Goal: Task Accomplishment & Management: Manage account settings

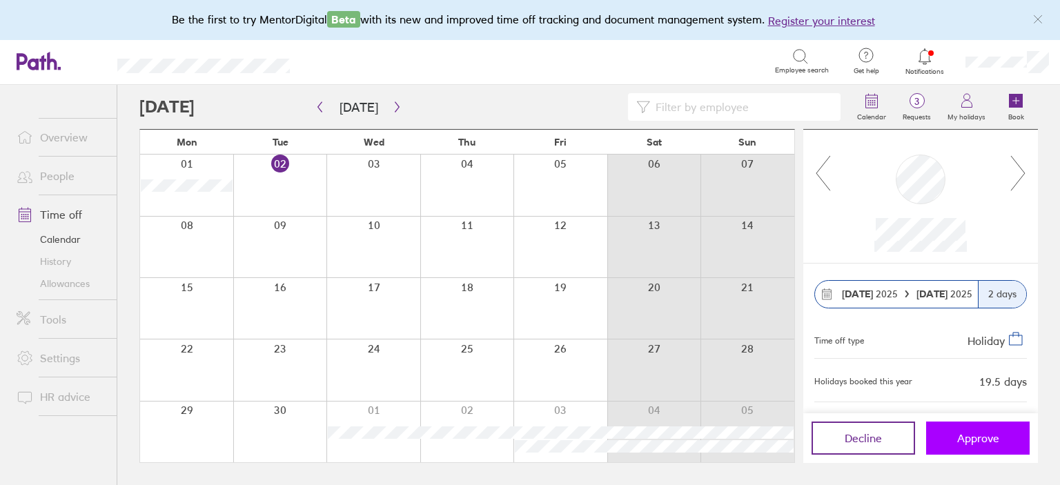
click at [990, 447] on button "Approve" at bounding box center [978, 438] width 104 height 33
click at [968, 432] on span "Approve" at bounding box center [978, 438] width 42 height 12
click at [985, 439] on span "Approve" at bounding box center [978, 438] width 42 height 12
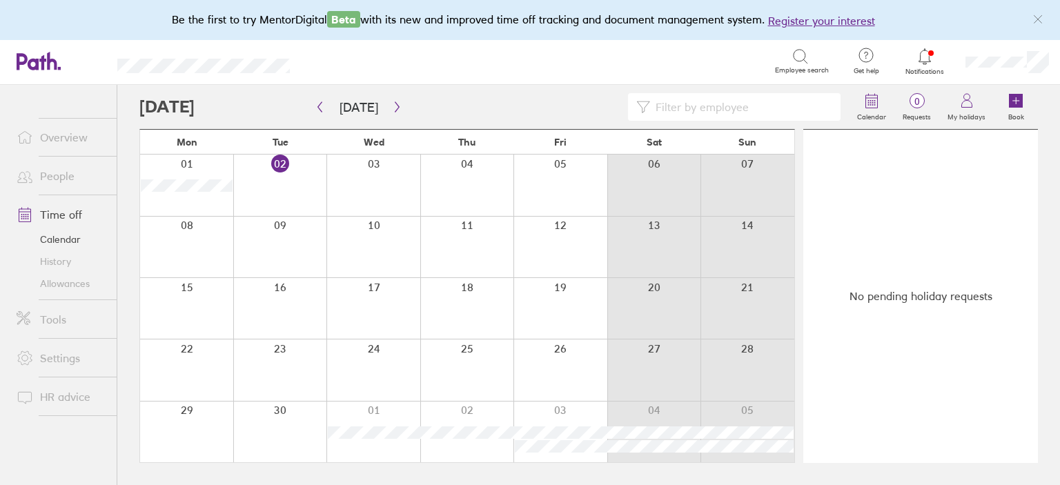
click at [64, 142] on link "Overview" at bounding box center [61, 138] width 111 height 28
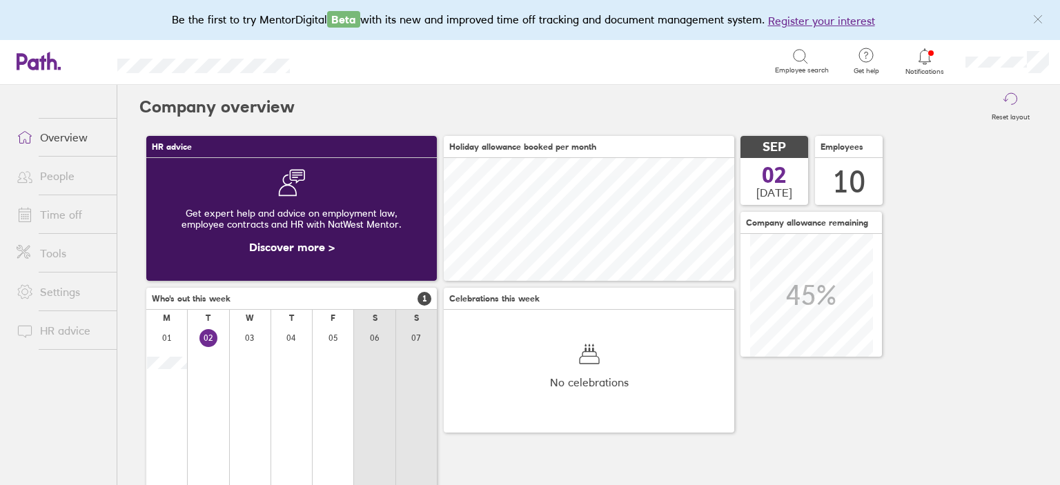
scroll to position [122, 291]
click at [68, 213] on link "Time off" at bounding box center [61, 215] width 111 height 28
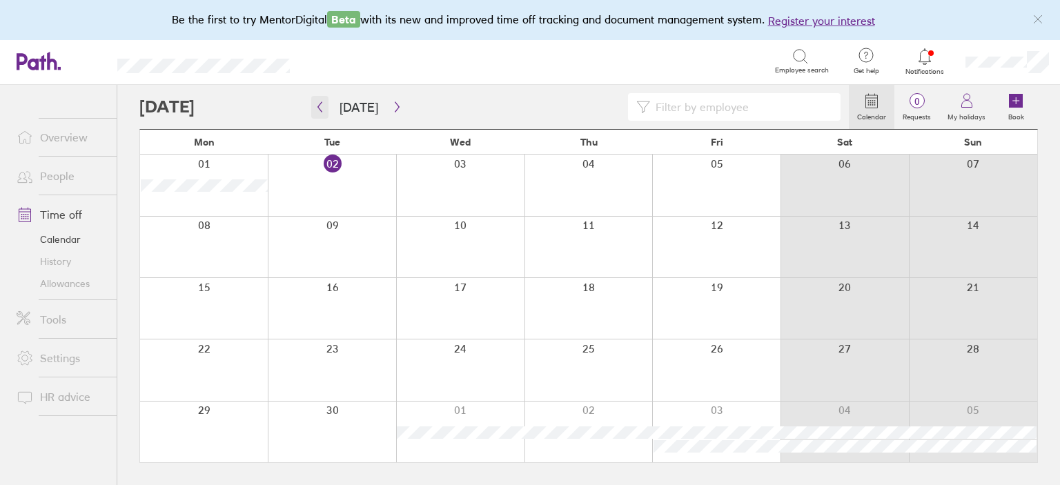
click at [326, 108] on button "button" at bounding box center [319, 107] width 17 height 23
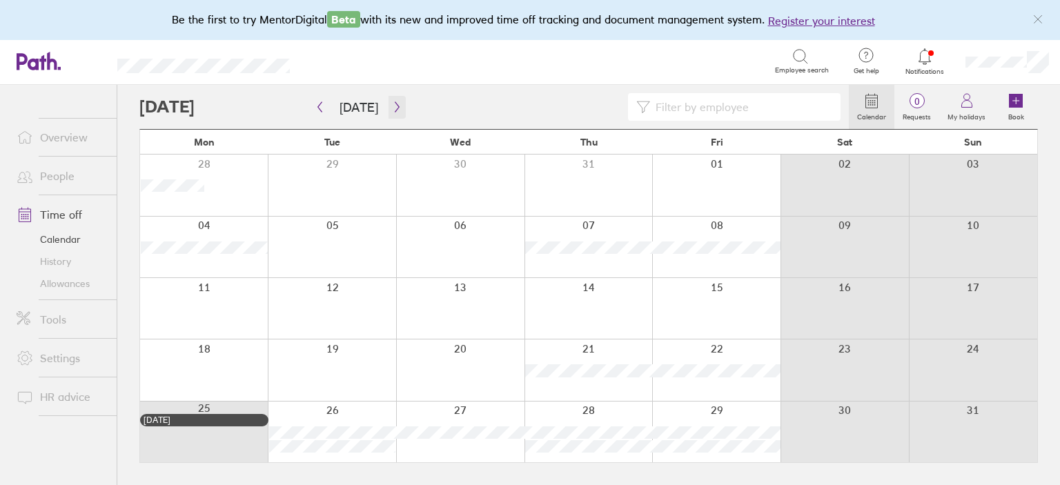
click at [394, 109] on icon "button" at bounding box center [397, 106] width 10 height 11
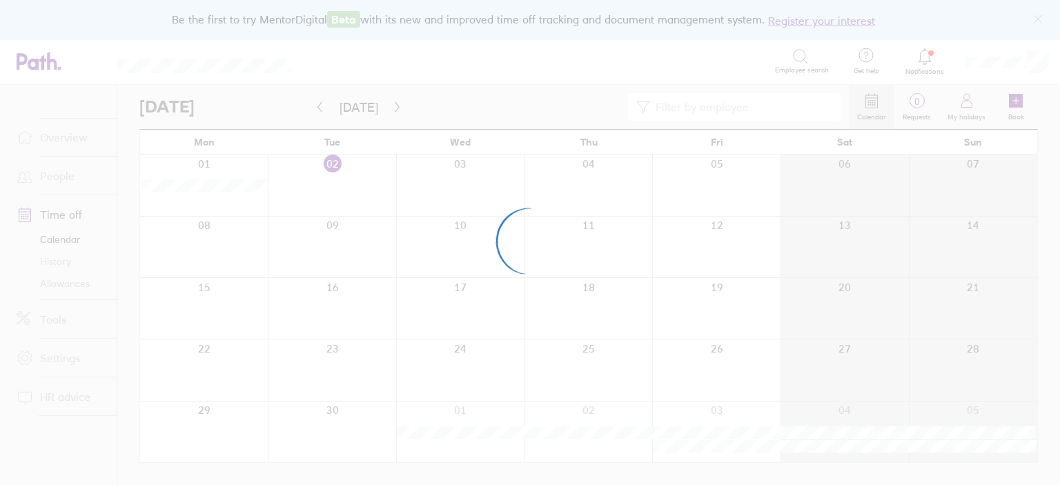
click at [394, 109] on div at bounding box center [530, 242] width 1060 height 485
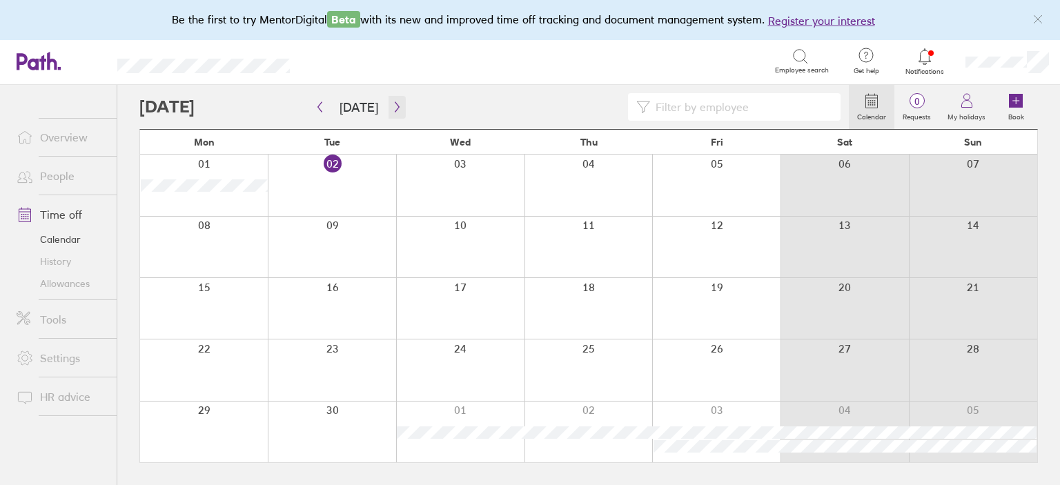
click at [394, 109] on icon "button" at bounding box center [397, 106] width 10 height 11
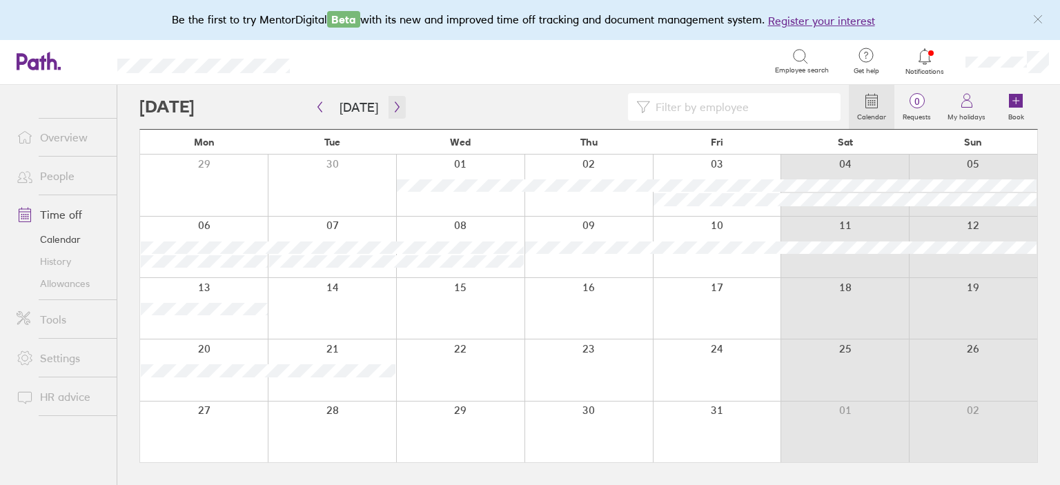
click at [394, 109] on icon "button" at bounding box center [397, 106] width 10 height 11
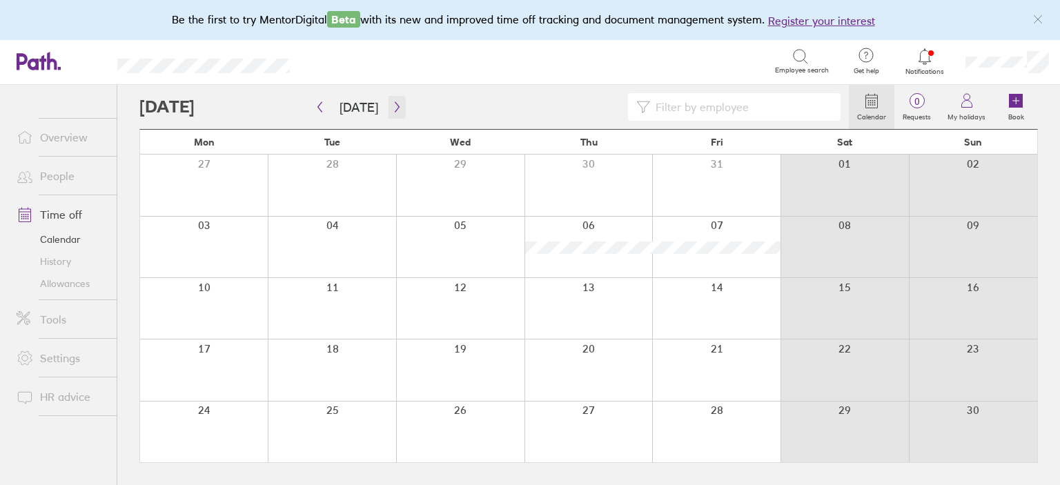
click at [394, 109] on icon "button" at bounding box center [397, 106] width 10 height 11
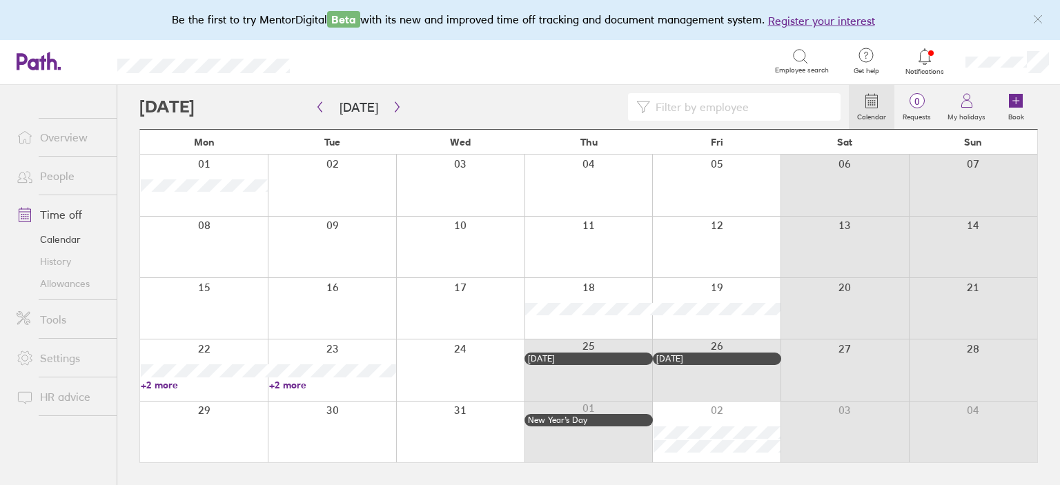
click at [741, 460] on div at bounding box center [716, 432] width 128 height 61
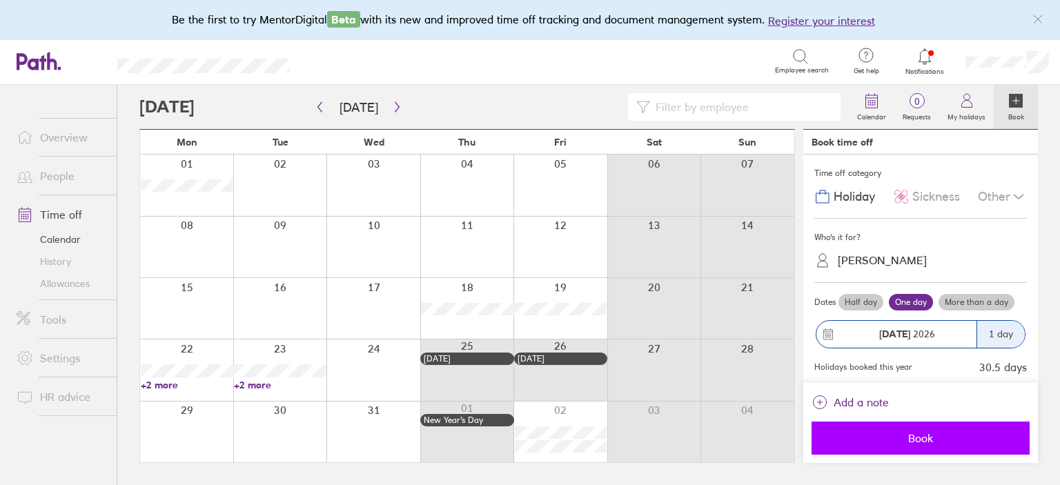
click at [927, 443] on span "Book" at bounding box center [920, 438] width 199 height 12
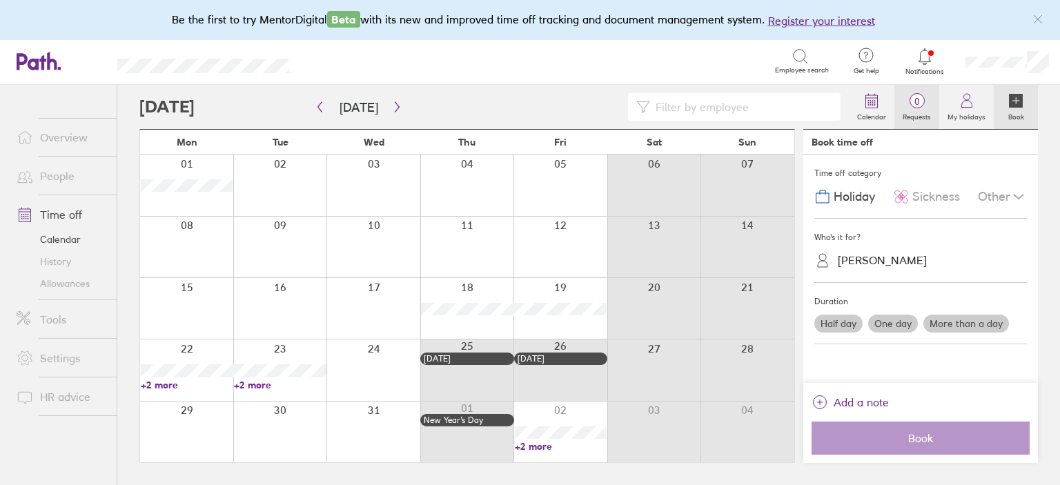
click at [928, 117] on label "Requests" at bounding box center [917, 115] width 45 height 12
